Goal: Information Seeking & Learning: Learn about a topic

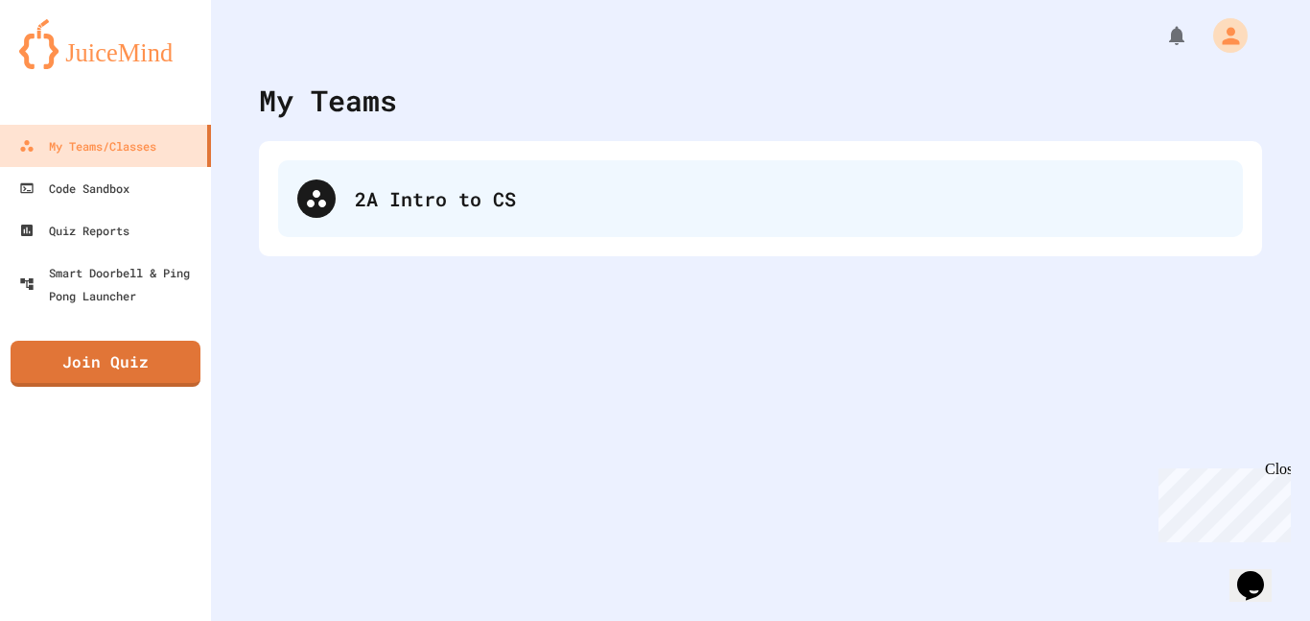
click at [548, 181] on div "2A Intro to CS" at bounding box center [760, 198] width 965 height 77
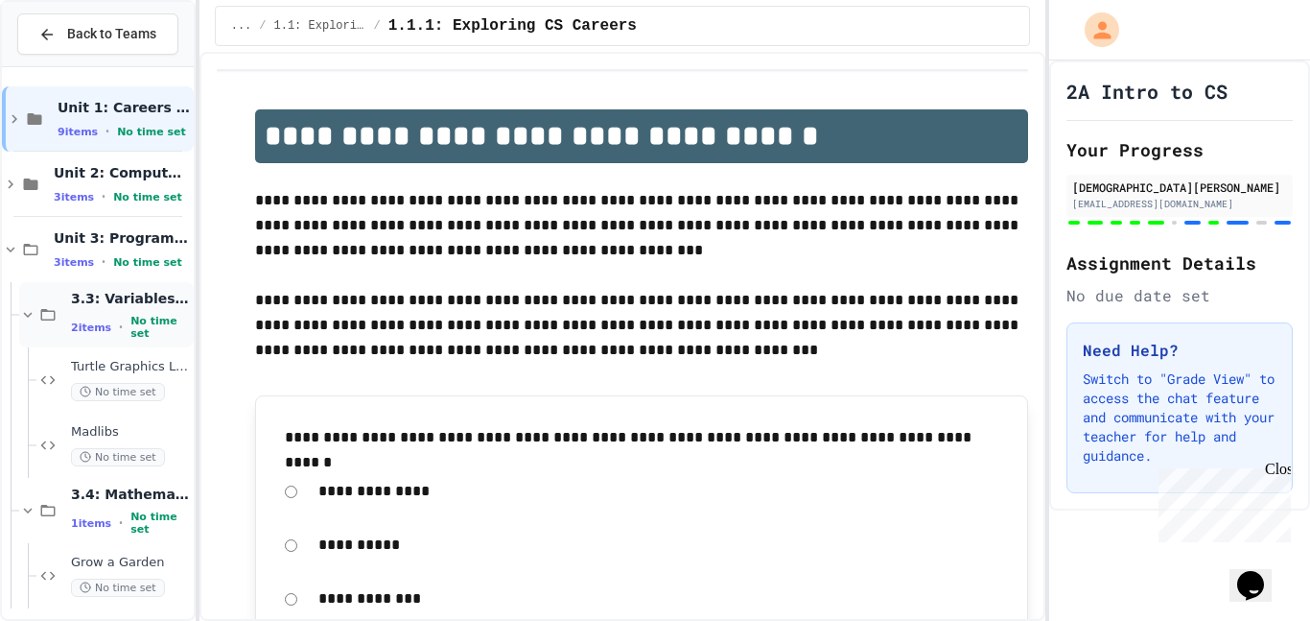
click at [139, 306] on span "3.3: Variables and Data Types" at bounding box center [130, 298] width 119 height 17
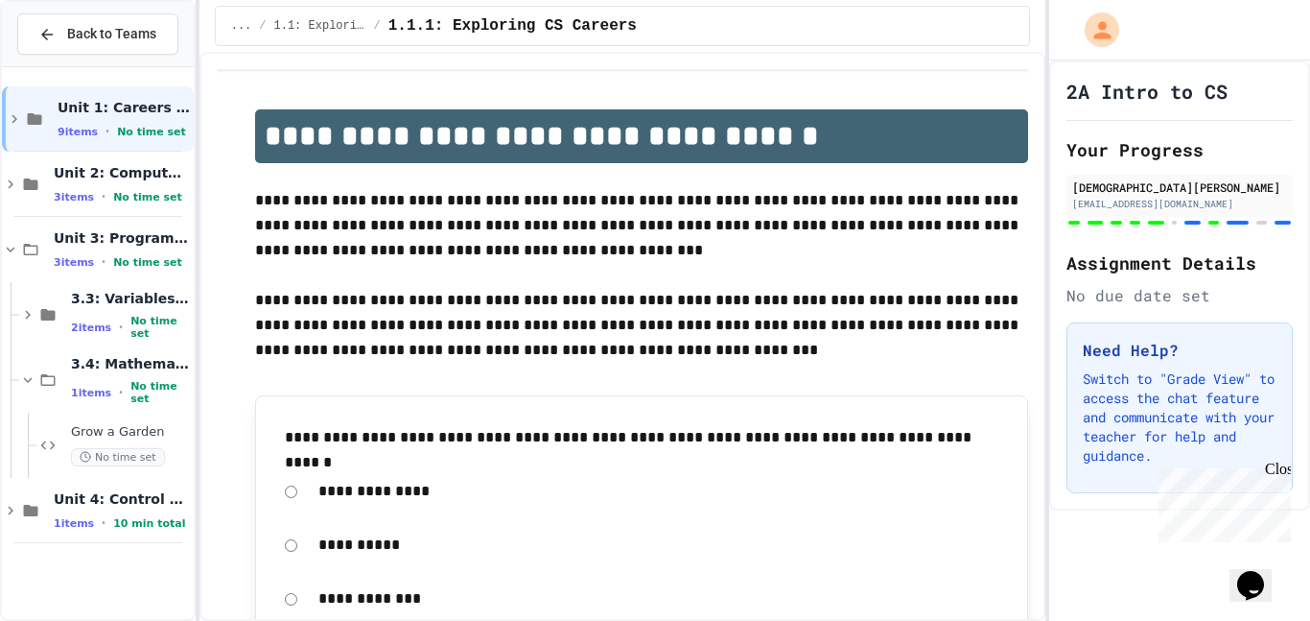
click at [139, 306] on span "3.3: Variables and Data Types" at bounding box center [130, 298] width 119 height 17
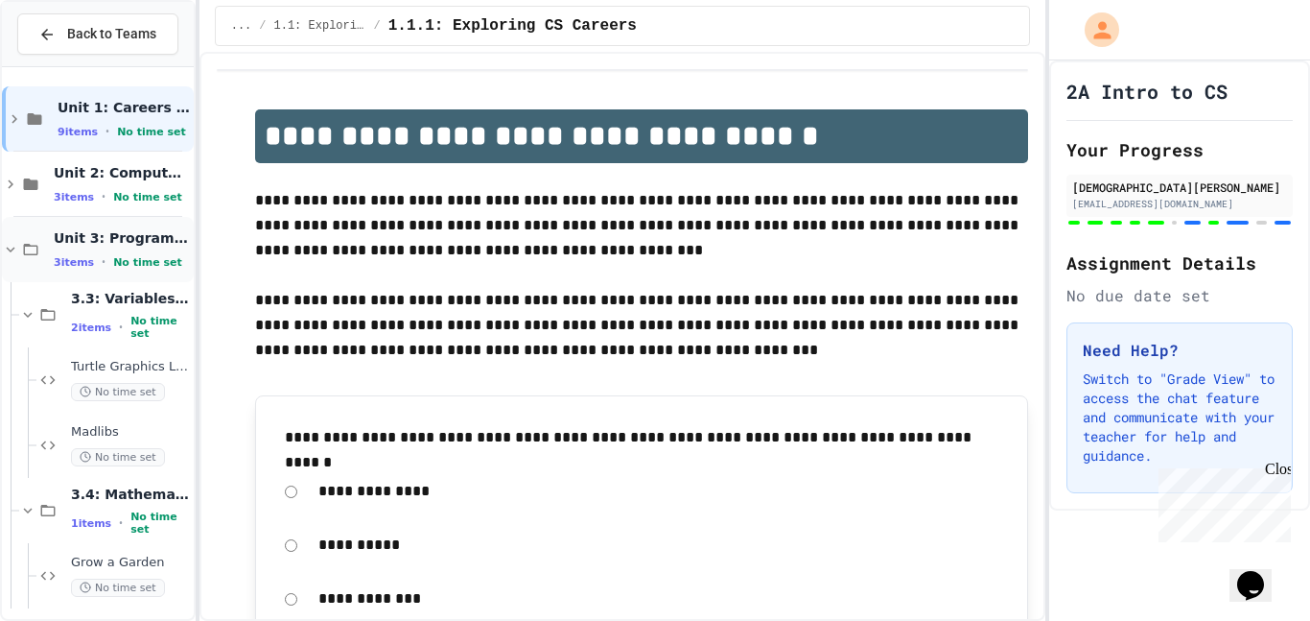
click at [136, 266] on span "No time set" at bounding box center [147, 262] width 69 height 12
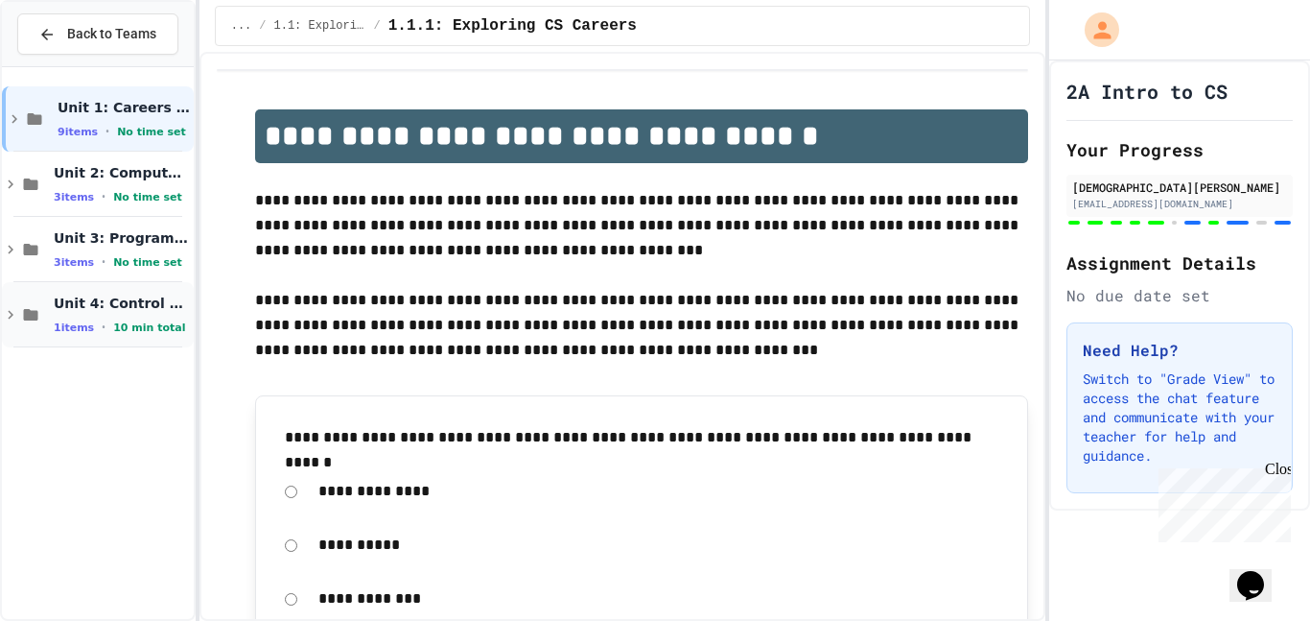
click at [117, 314] on div "Unit 4: Control Structures 1 items • 10 min total" at bounding box center [122, 315] width 136 height 40
click at [138, 311] on span "Unit 4: Control Structures" at bounding box center [122, 303] width 136 height 17
click at [136, 277] on div "Unit 3: Programming Fundamentals 3 items • No time set" at bounding box center [98, 249] width 192 height 65
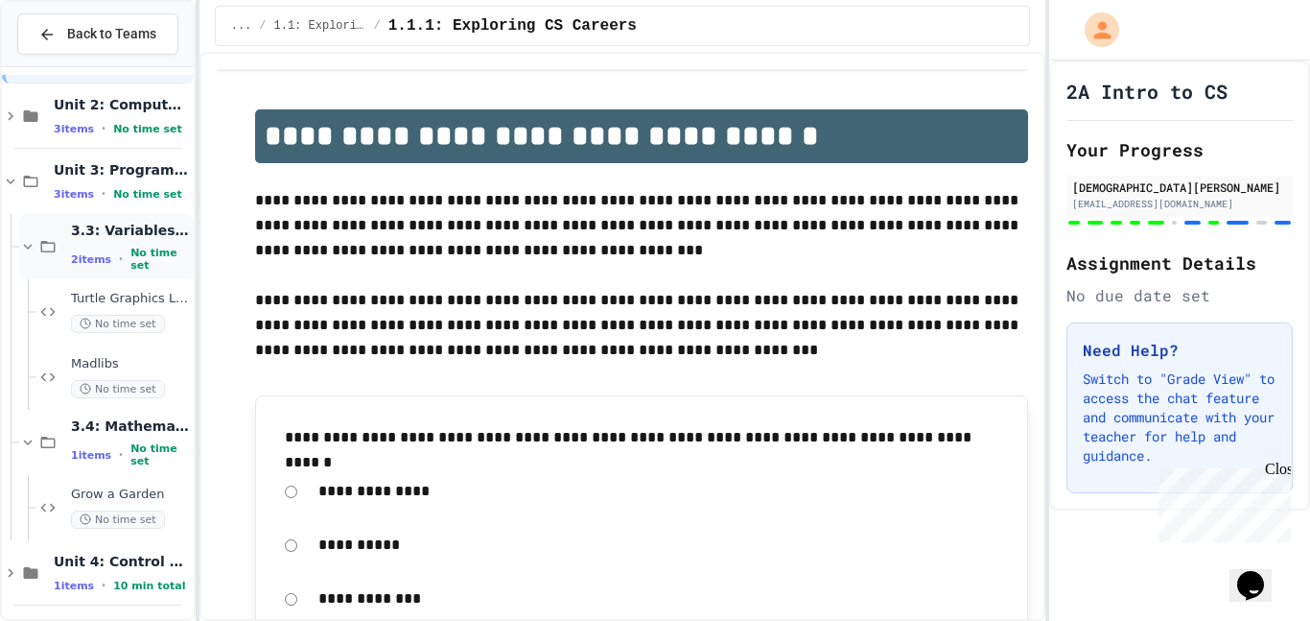
scroll to position [74, 0]
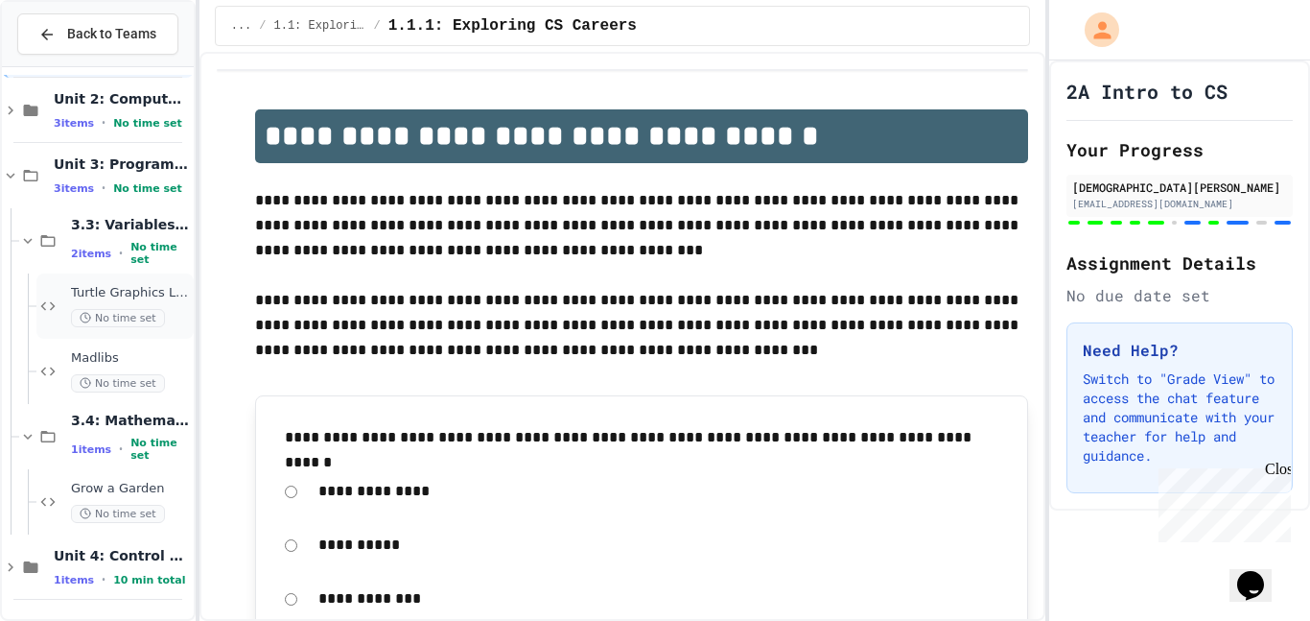
click at [130, 282] on div "Turtle Graphics Logo/character No time set" at bounding box center [114, 305] width 157 height 65
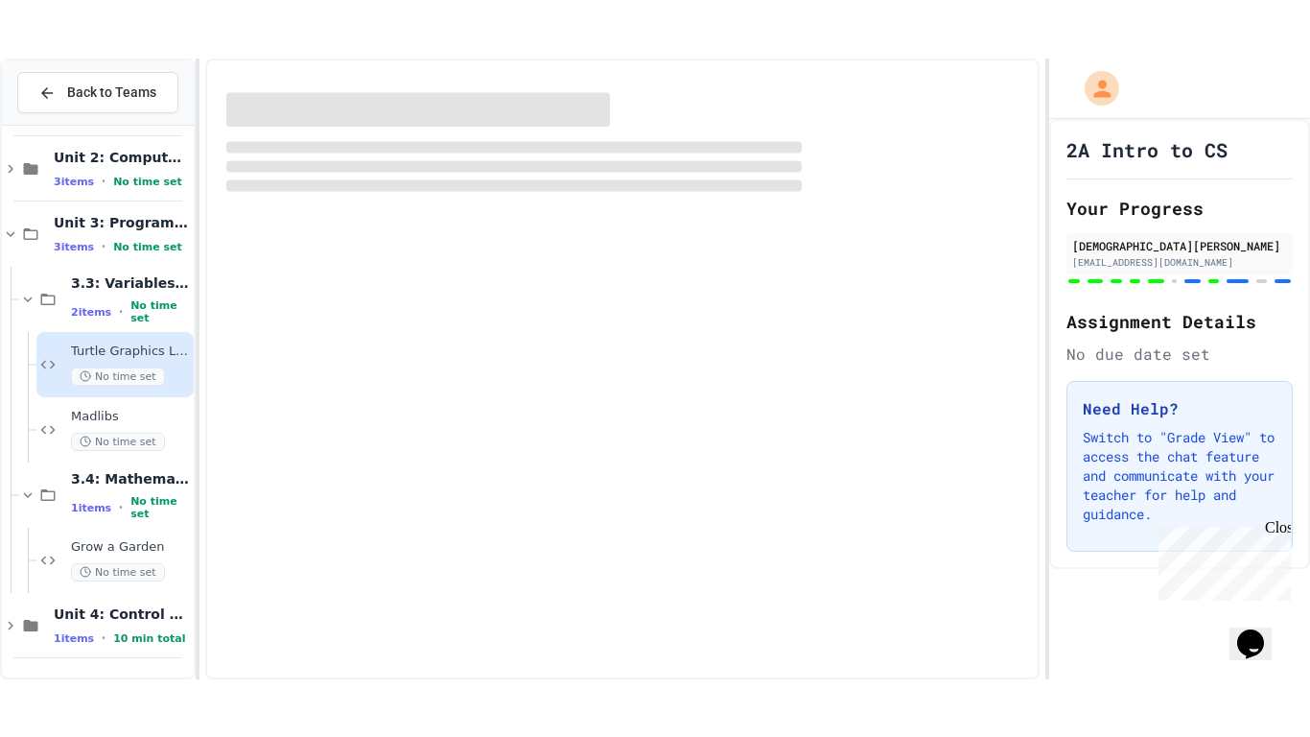
scroll to position [51, 0]
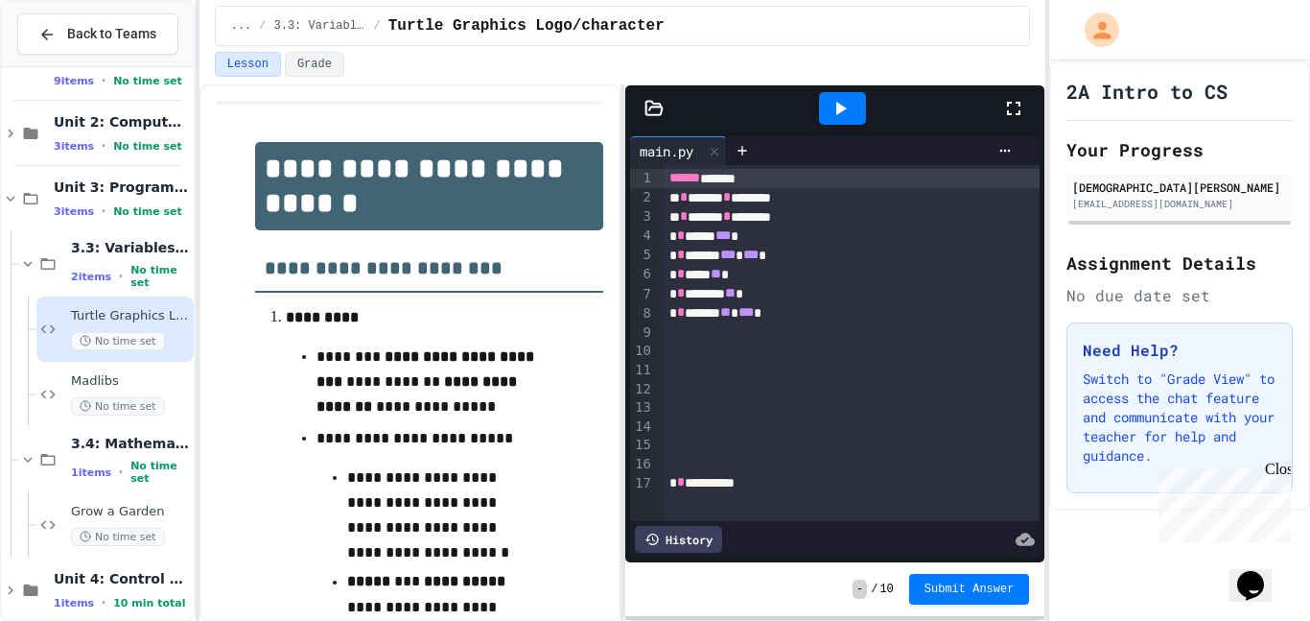
click at [1012, 120] on div at bounding box center [1023, 108] width 42 height 52
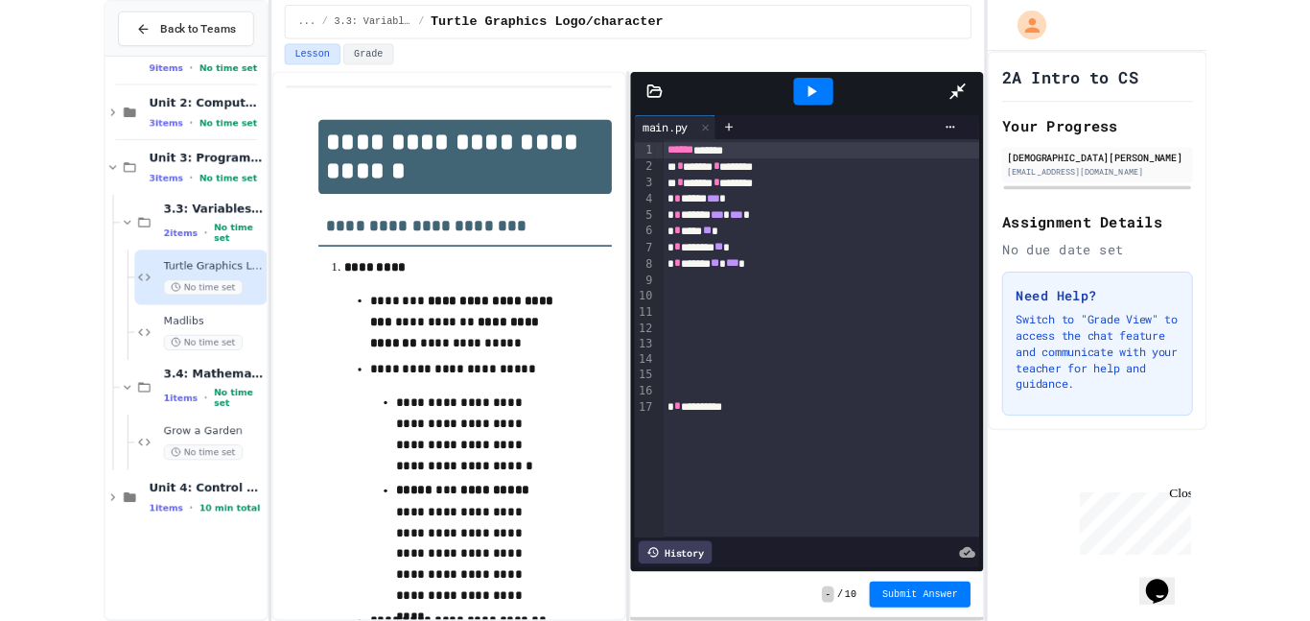
scroll to position [0, 0]
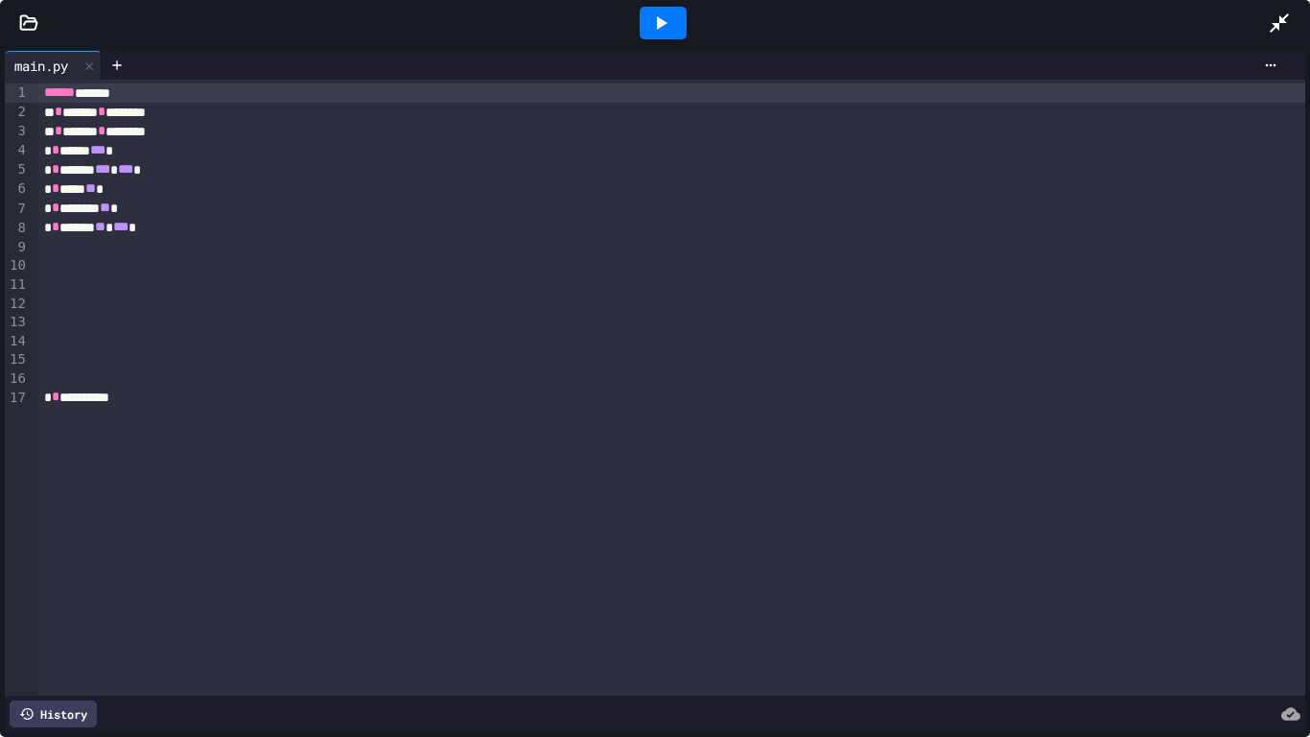
click at [678, 19] on div at bounding box center [663, 23] width 47 height 33
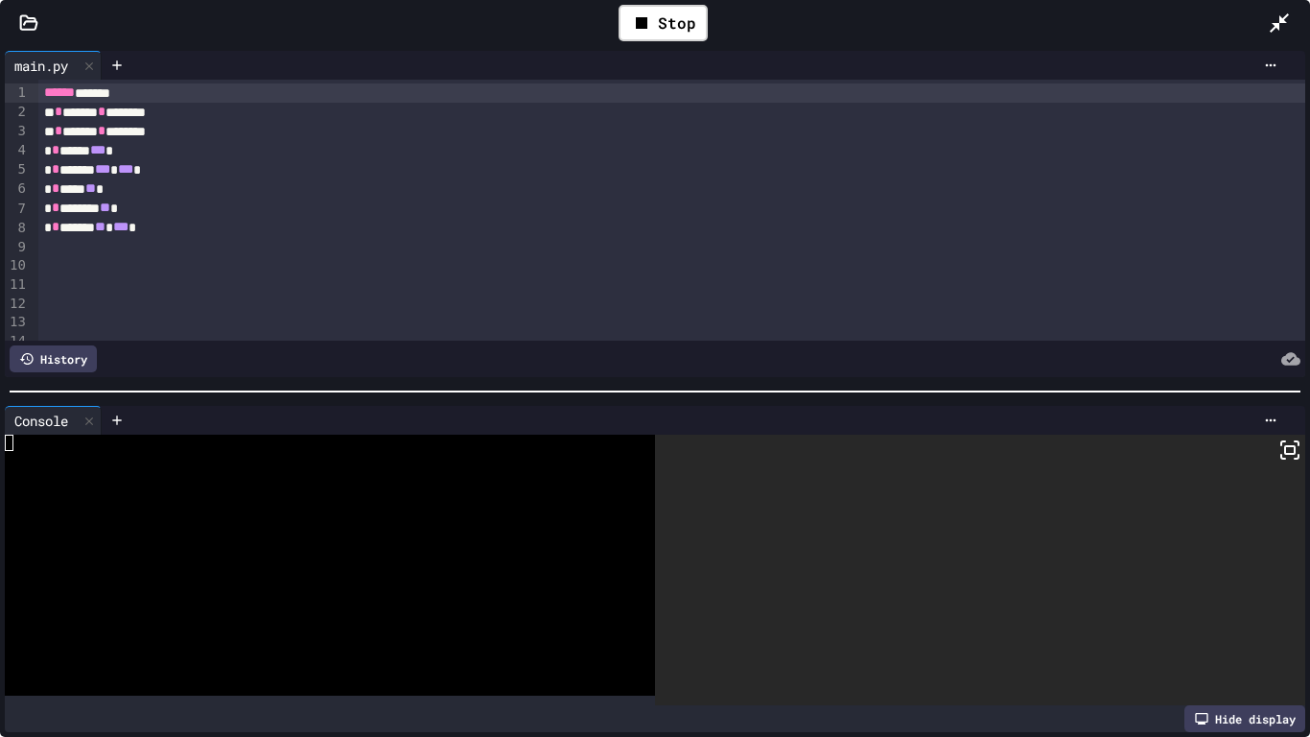
click at [1285, 454] on rect at bounding box center [1290, 450] width 10 height 8
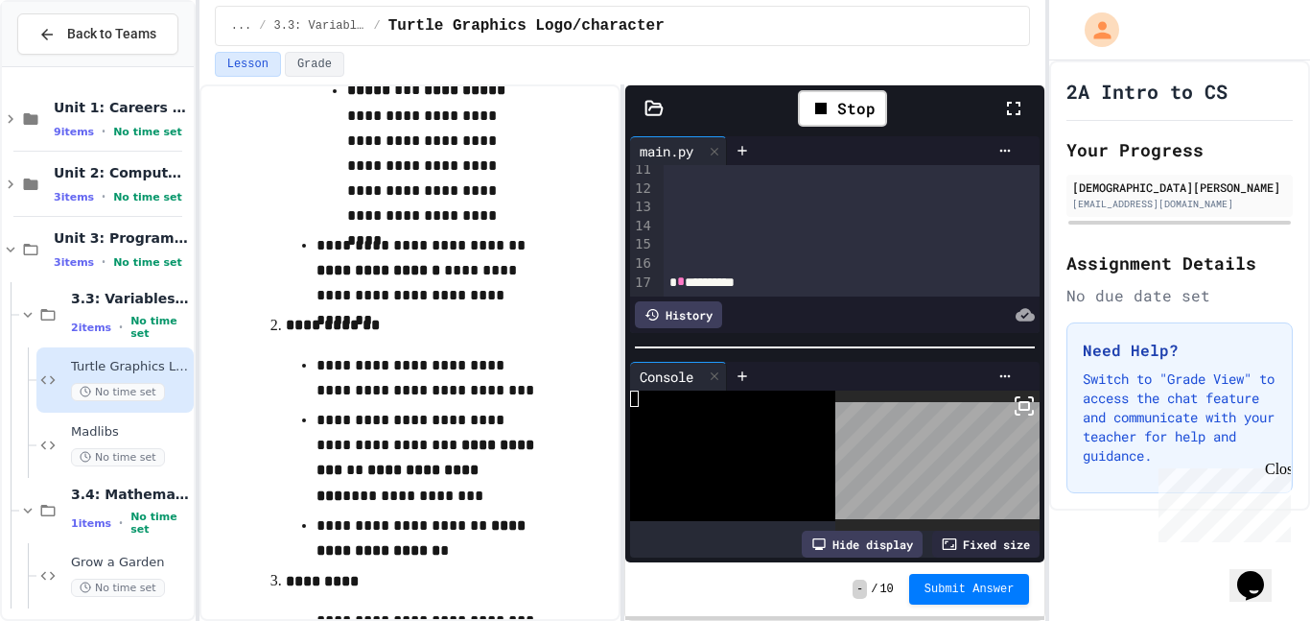
scroll to position [485, 0]
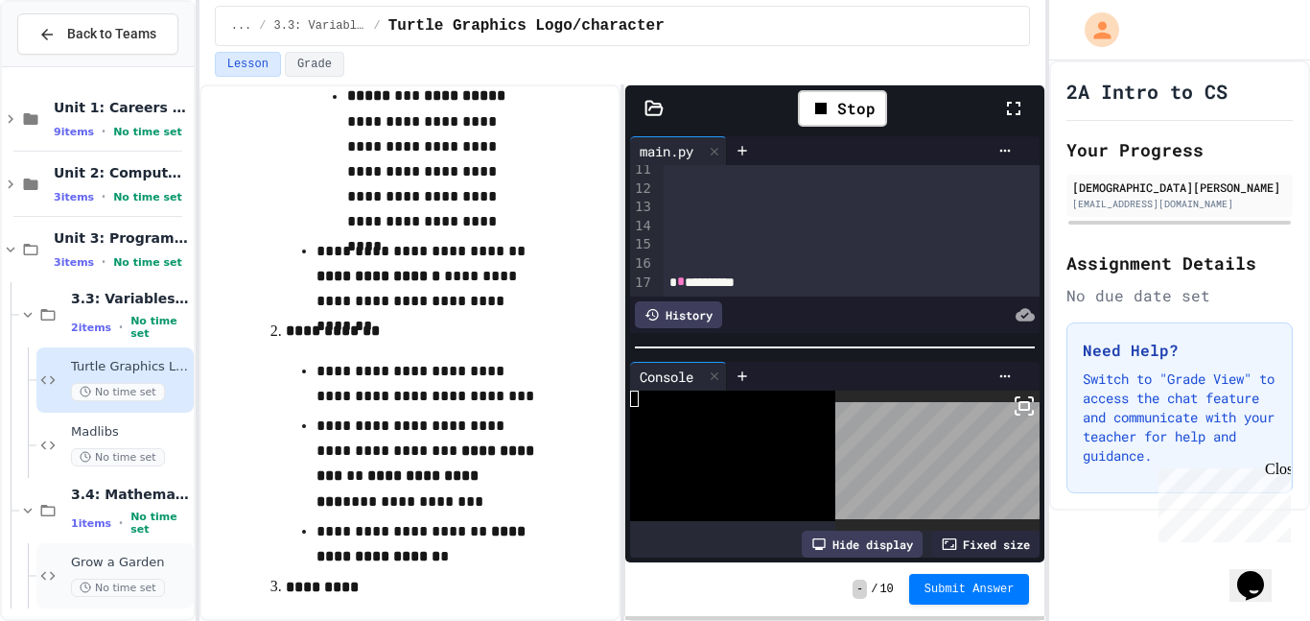
click at [150, 555] on span "Grow a Garden" at bounding box center [130, 562] width 119 height 16
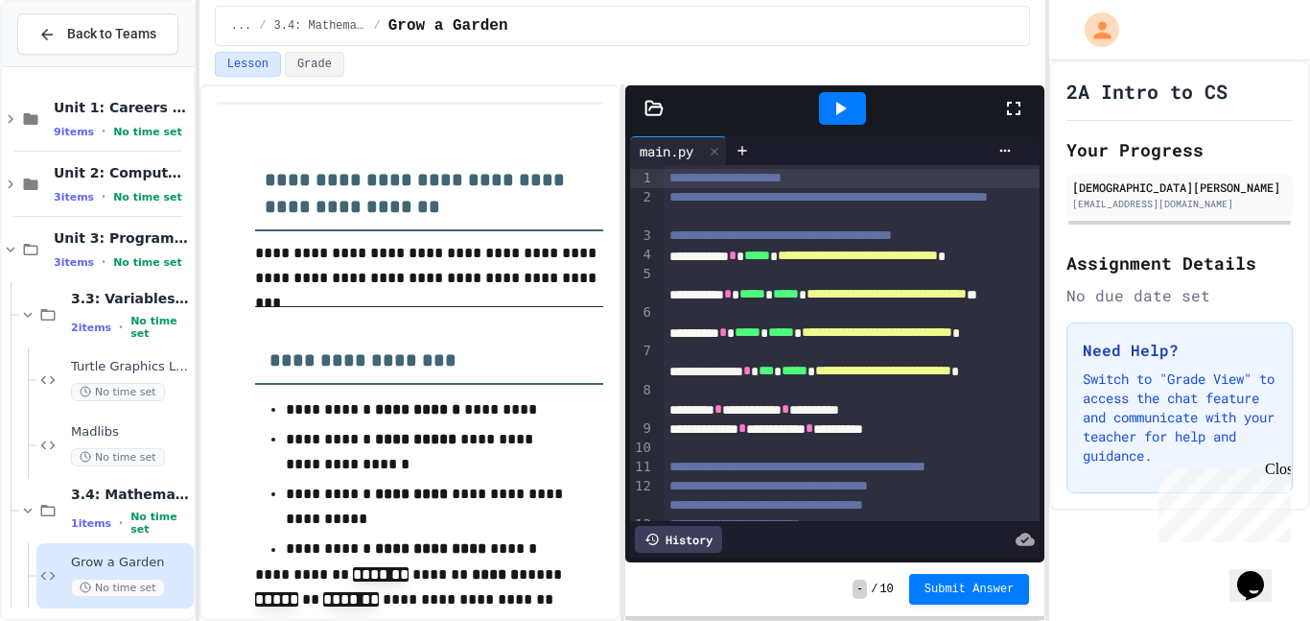
click at [848, 94] on div at bounding box center [842, 108] width 47 height 33
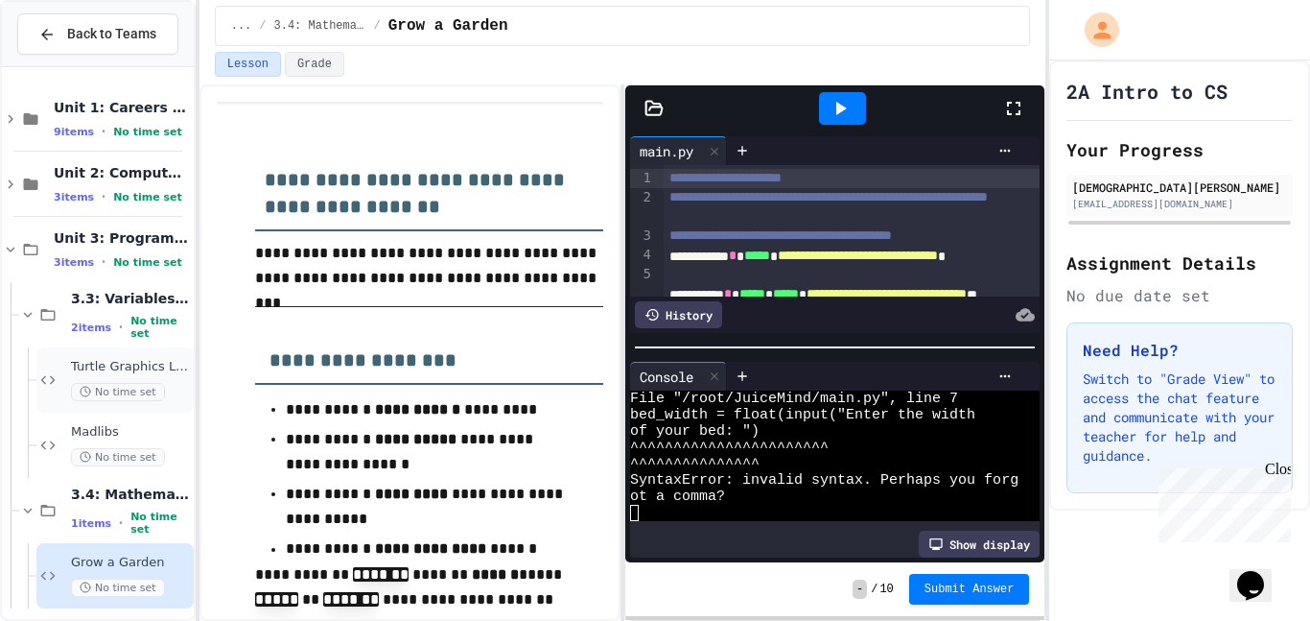
click at [134, 389] on span "No time set" at bounding box center [118, 392] width 94 height 18
